Goal: Task Accomplishment & Management: Manage account settings

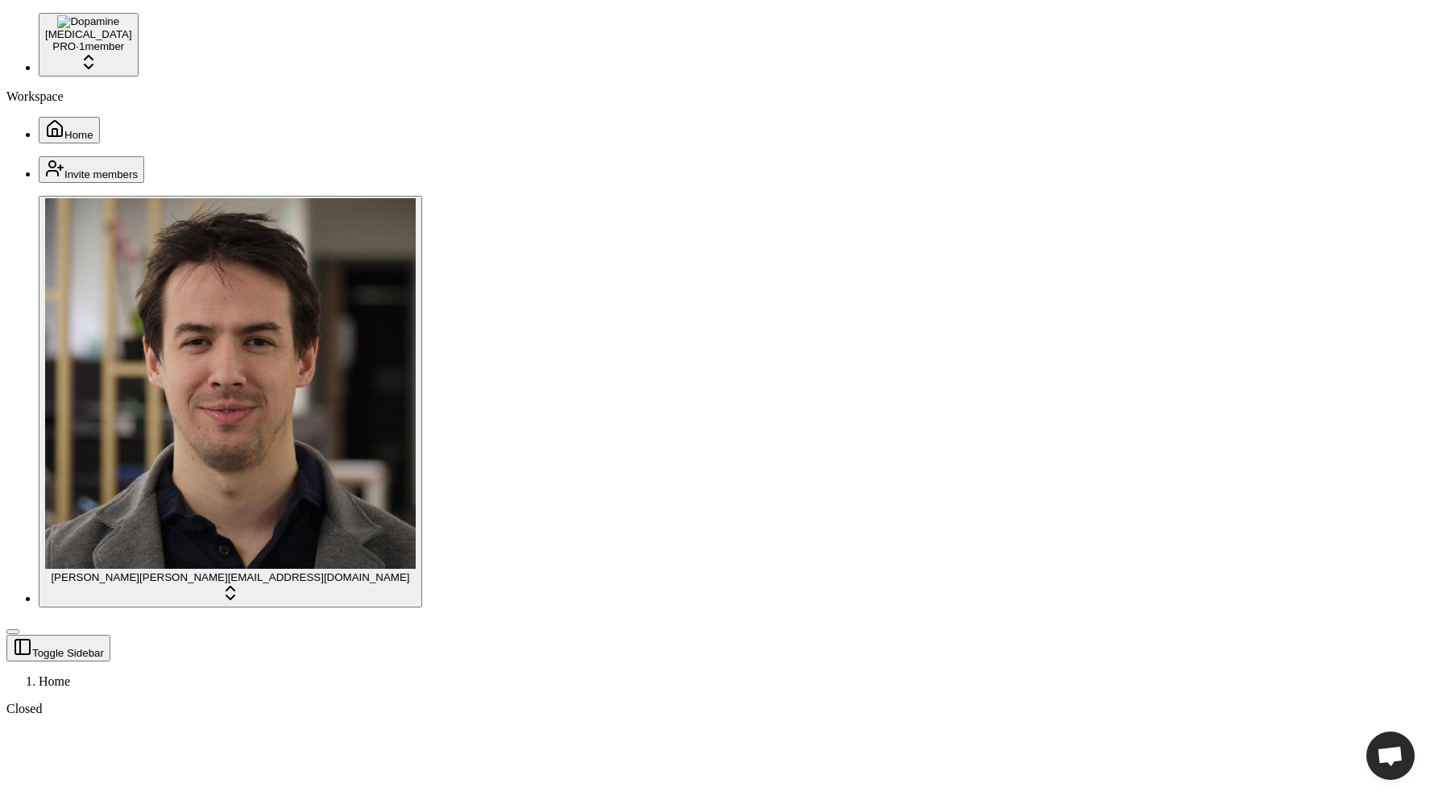
click at [64, 129] on span "Home" at bounding box center [78, 135] width 29 height 12
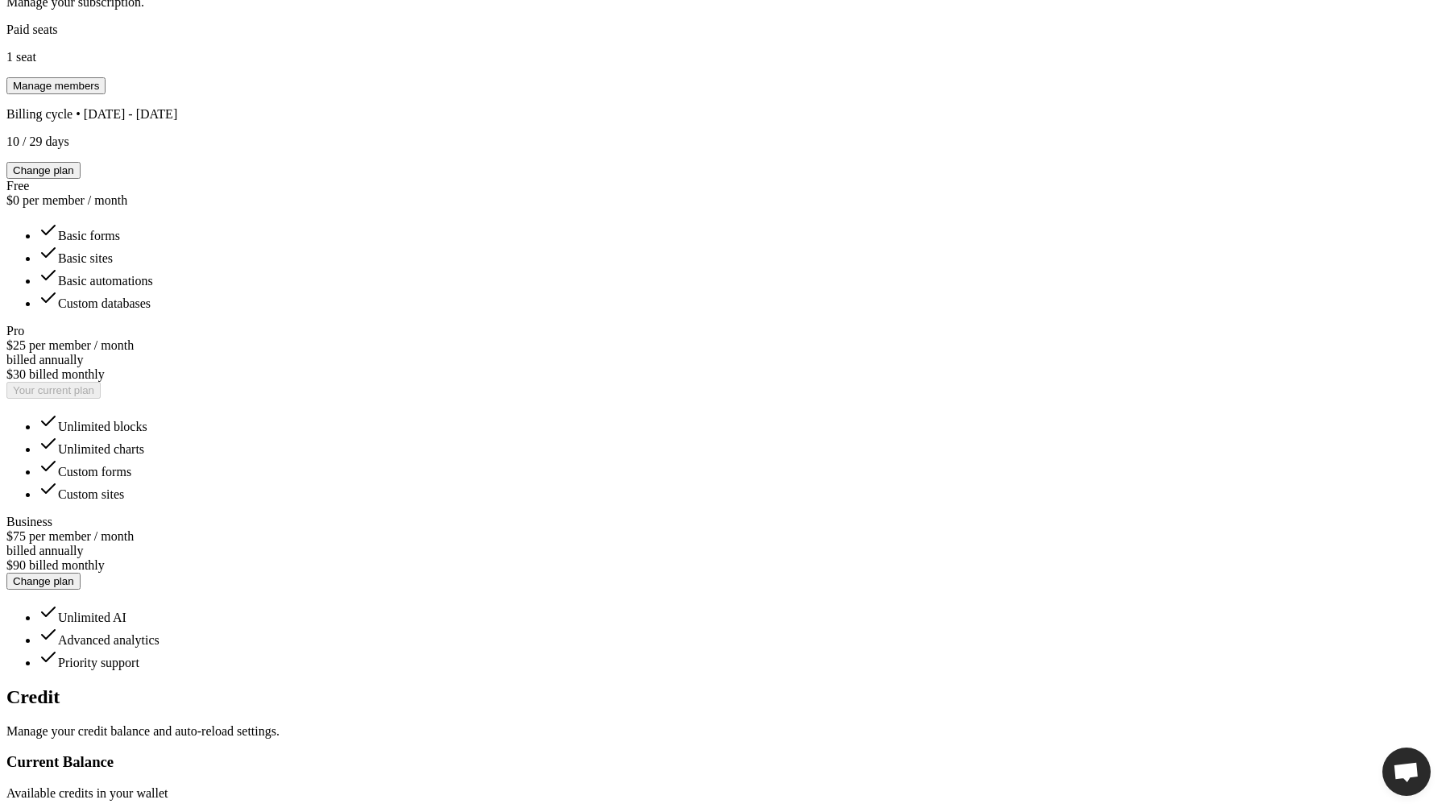
scroll to position [514, 0]
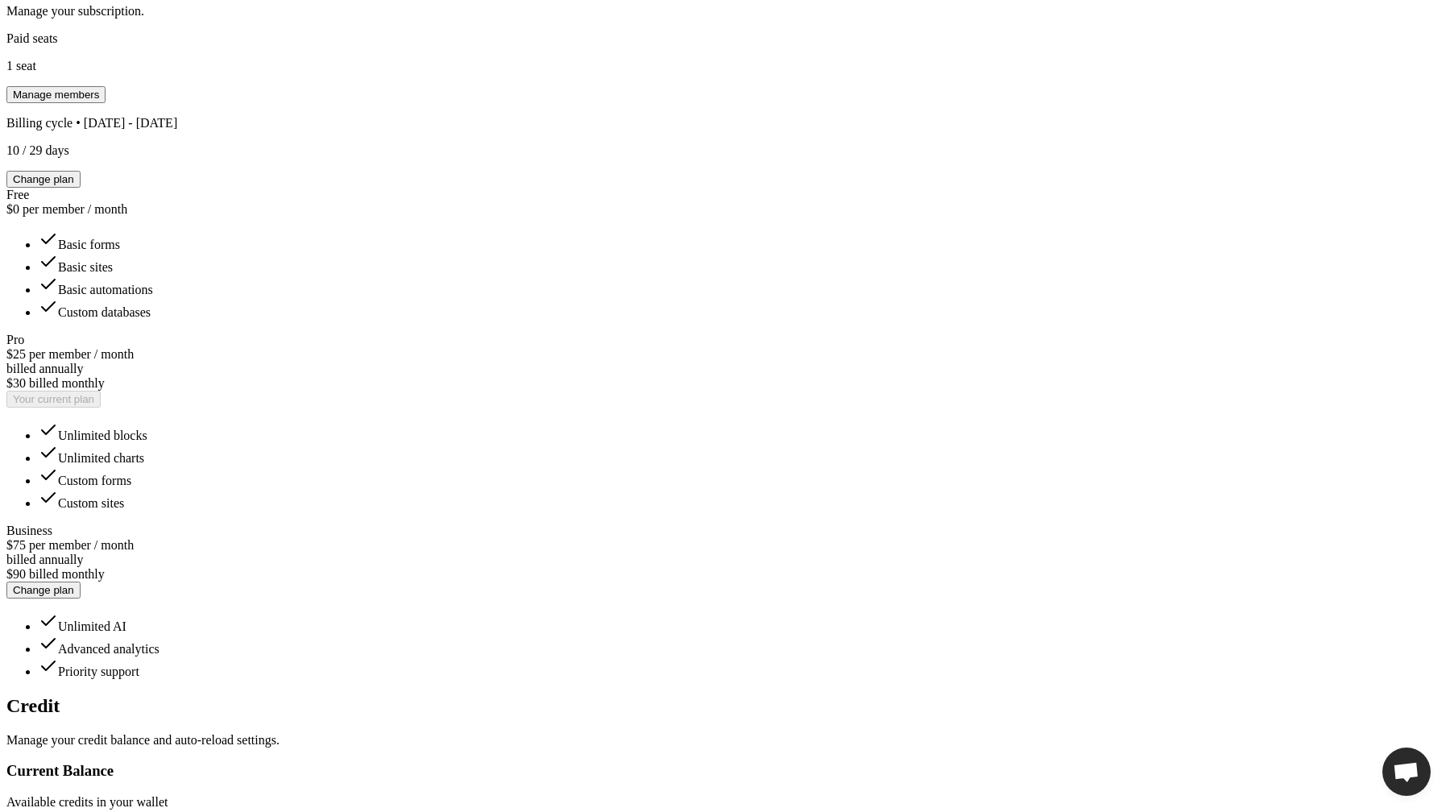
type input "*"
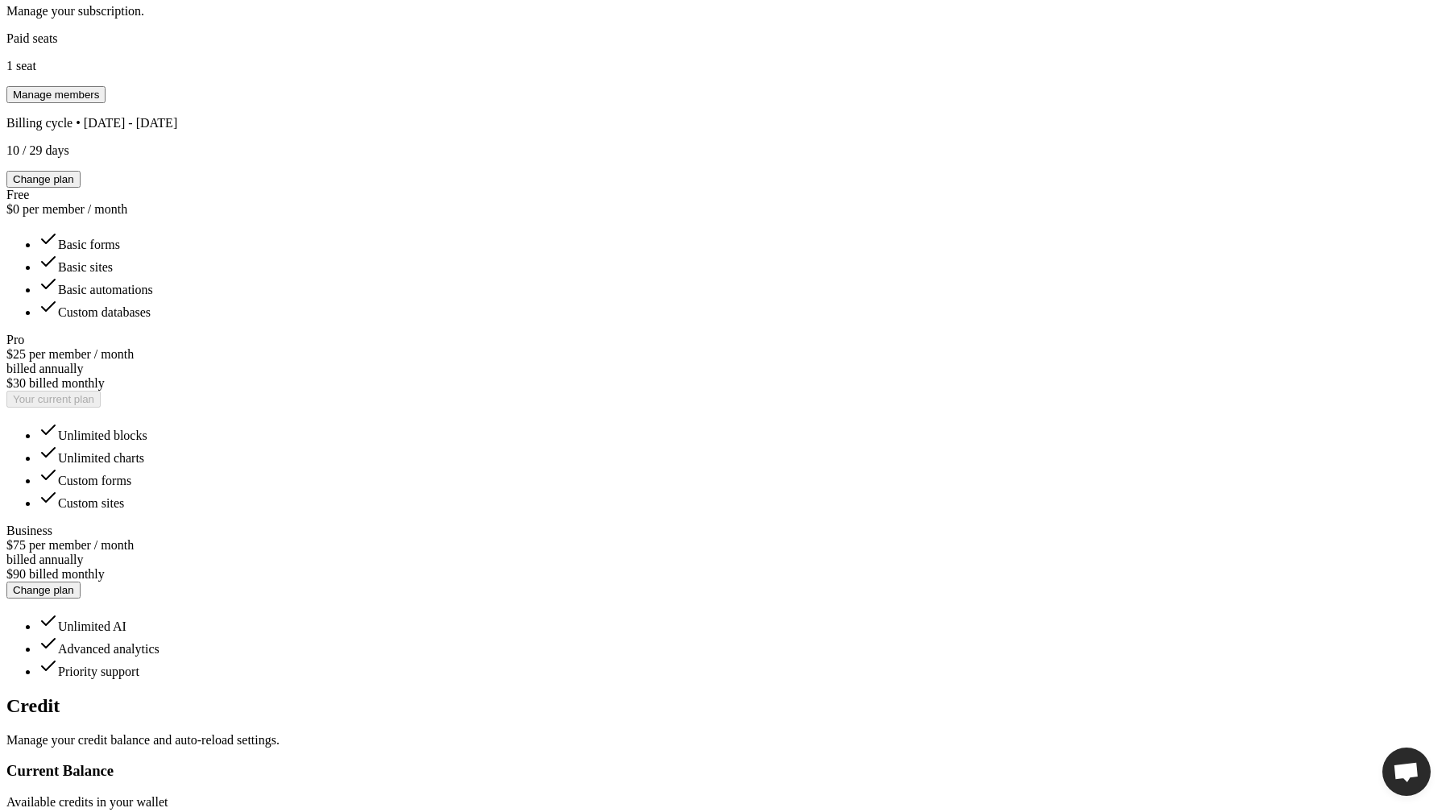
drag, startPoint x: 575, startPoint y: 257, endPoint x: 507, endPoint y: 243, distance: 70.0
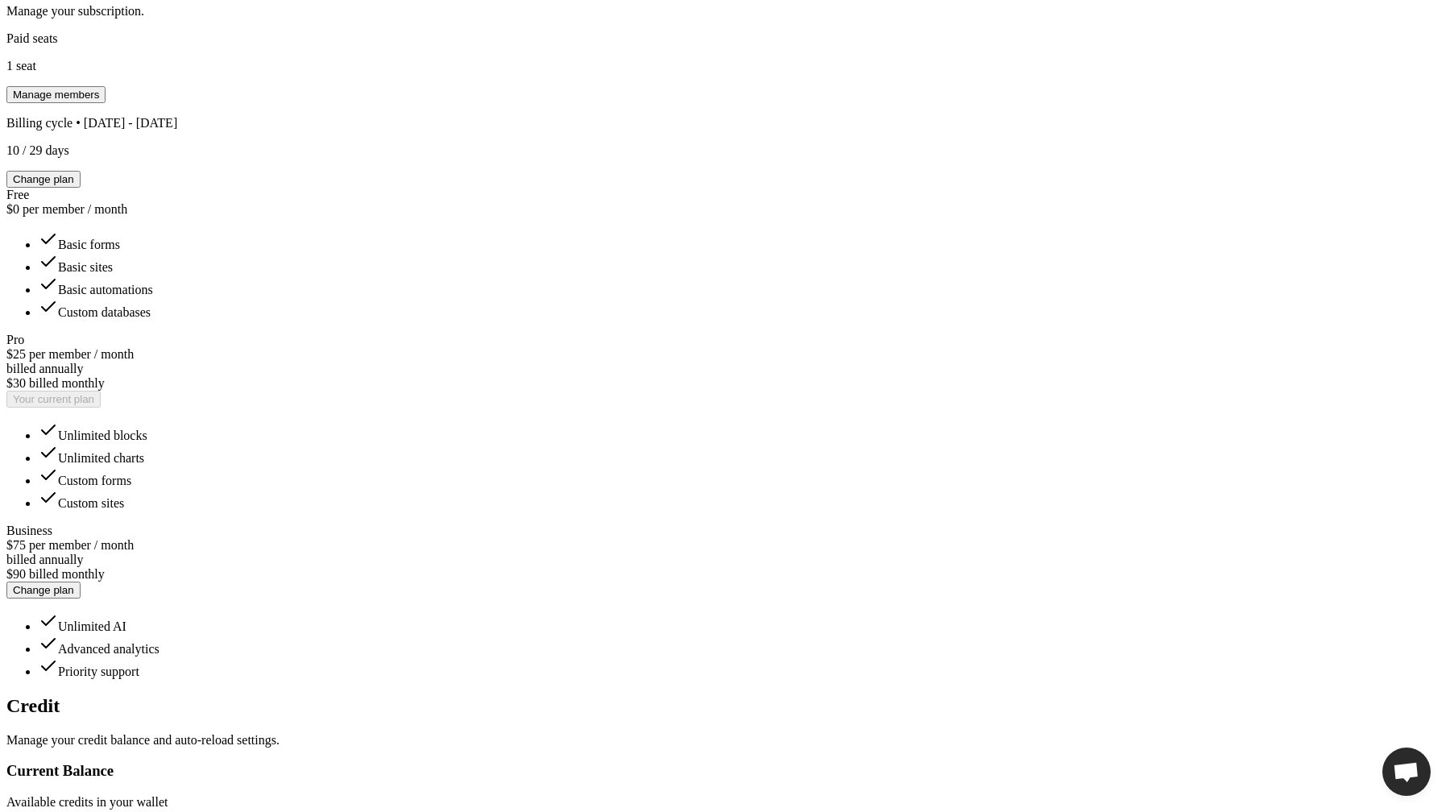
type input "***"
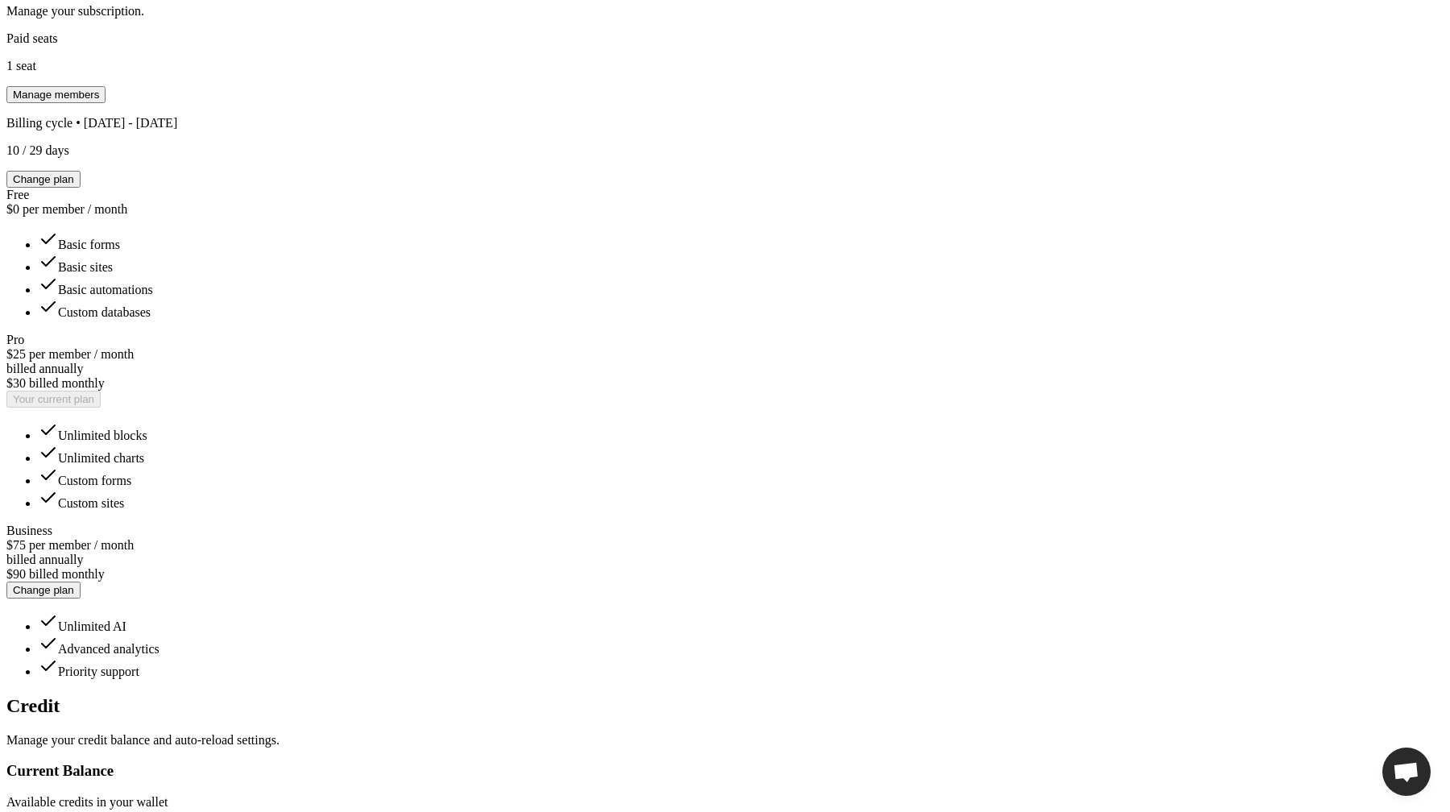
click at [1060, 325] on div "Toggle Sidebar Settings Workspace Billing Billing Settings Manage your plan and…" at bounding box center [724, 656] width 1437 height 1827
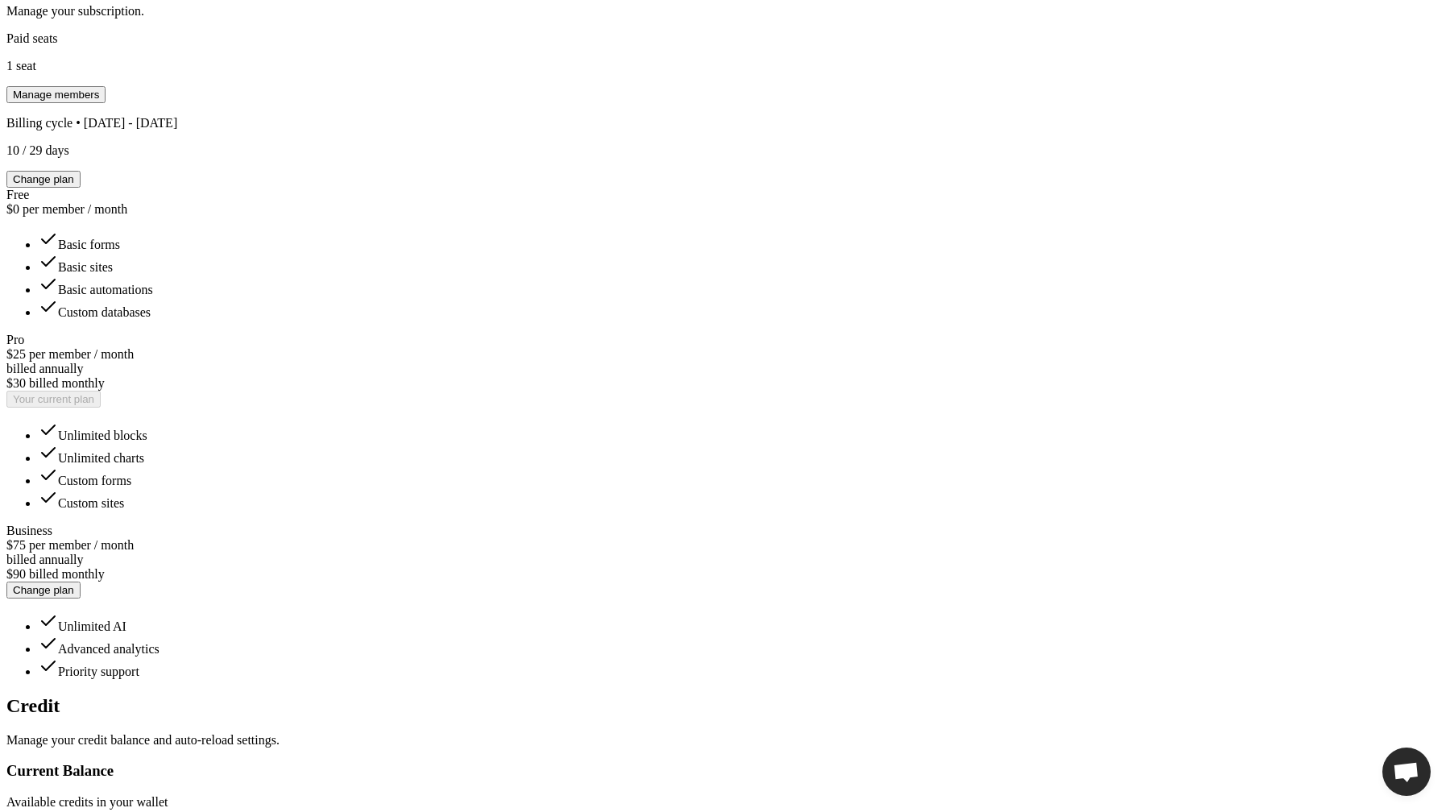
click at [1267, 397] on div "Toggle Sidebar Settings Workspace Billing Billing Settings Manage your plan and…" at bounding box center [724, 656] width 1437 height 1827
